Goal: Information Seeking & Learning: Learn about a topic

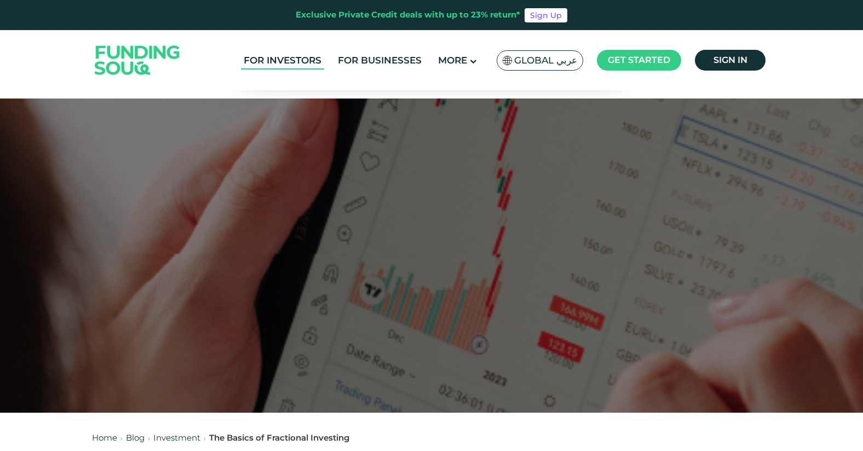
click at [293, 60] on link "For Investors" at bounding box center [282, 60] width 83 height 18
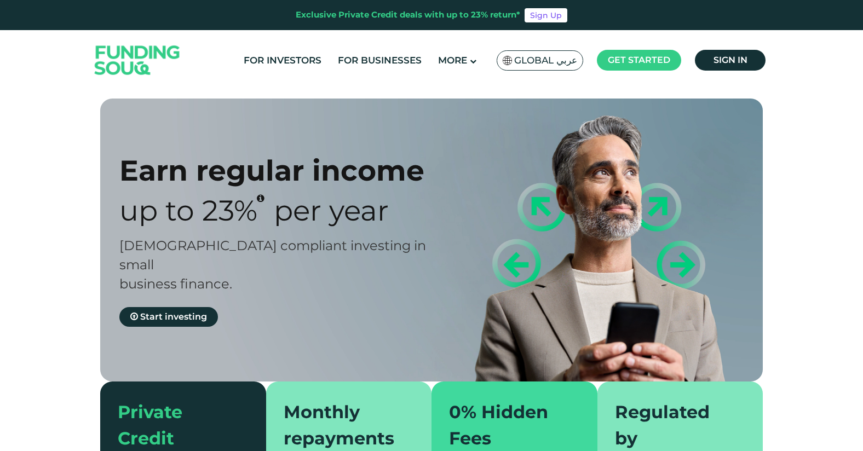
type tc-range-slider "4"
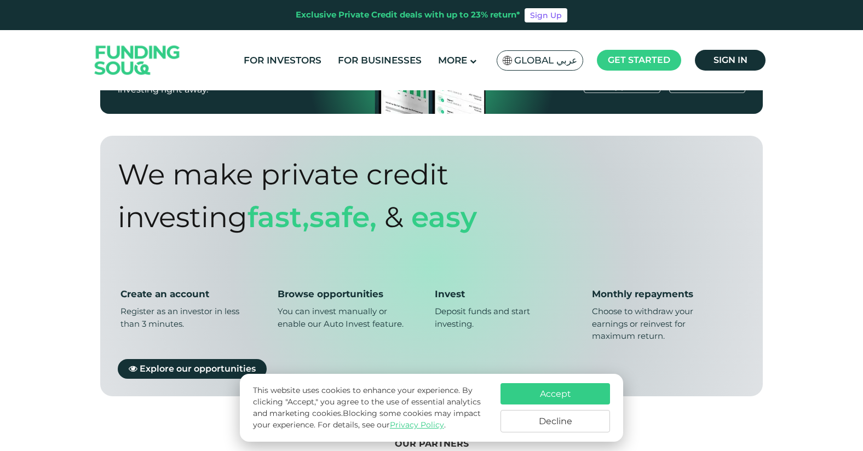
scroll to position [621, 0]
